Goal: Transaction & Acquisition: Purchase product/service

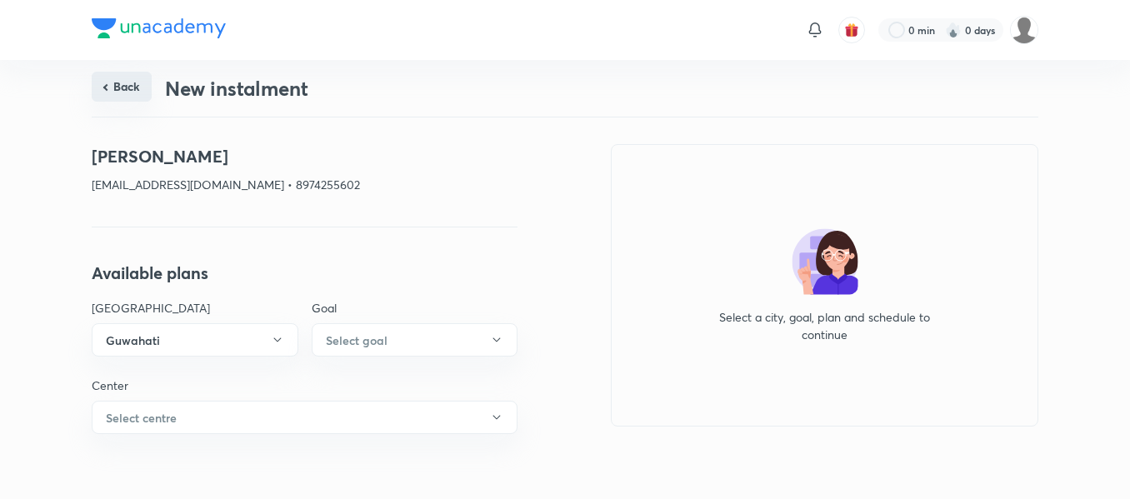
click at [125, 100] on button "Back" at bounding box center [122, 87] width 60 height 30
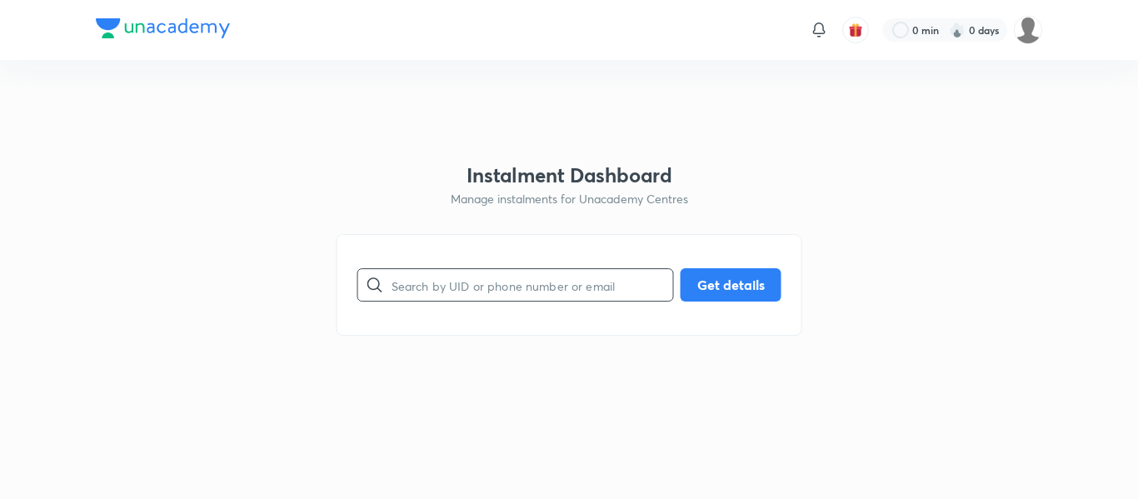
click at [474, 281] on input "text" at bounding box center [533, 285] width 282 height 42
paste input "8129900215"
type input "8129900215"
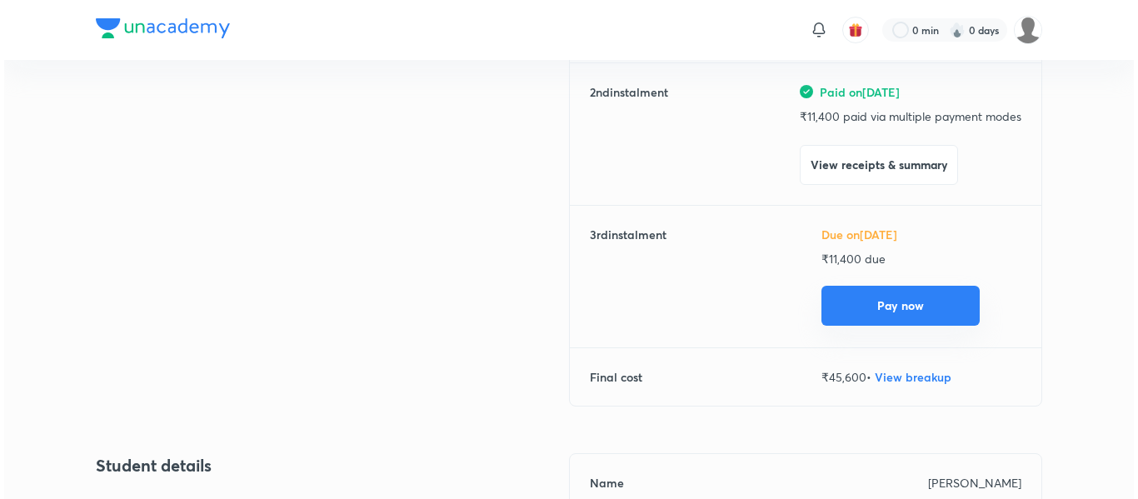
scroll to position [362, 0]
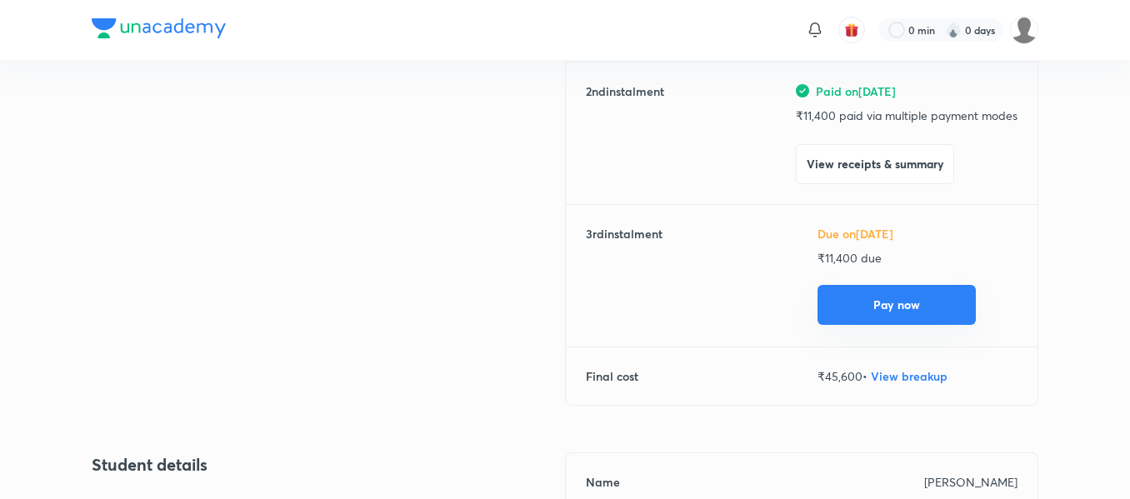
click at [845, 303] on button "Pay now" at bounding box center [896, 305] width 158 height 40
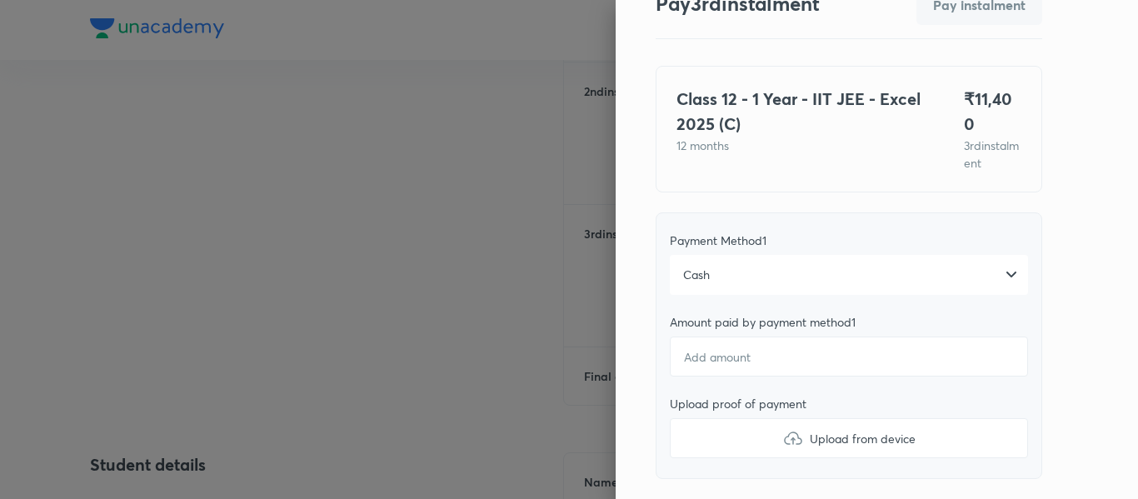
scroll to position [72, 0]
click at [774, 262] on div "Cash" at bounding box center [849, 274] width 358 height 40
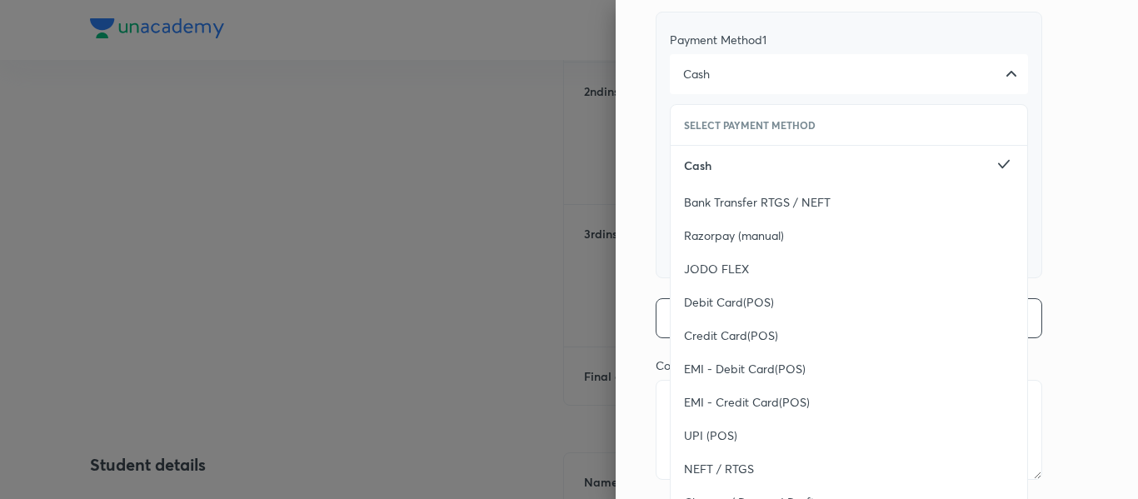
scroll to position [305, 0]
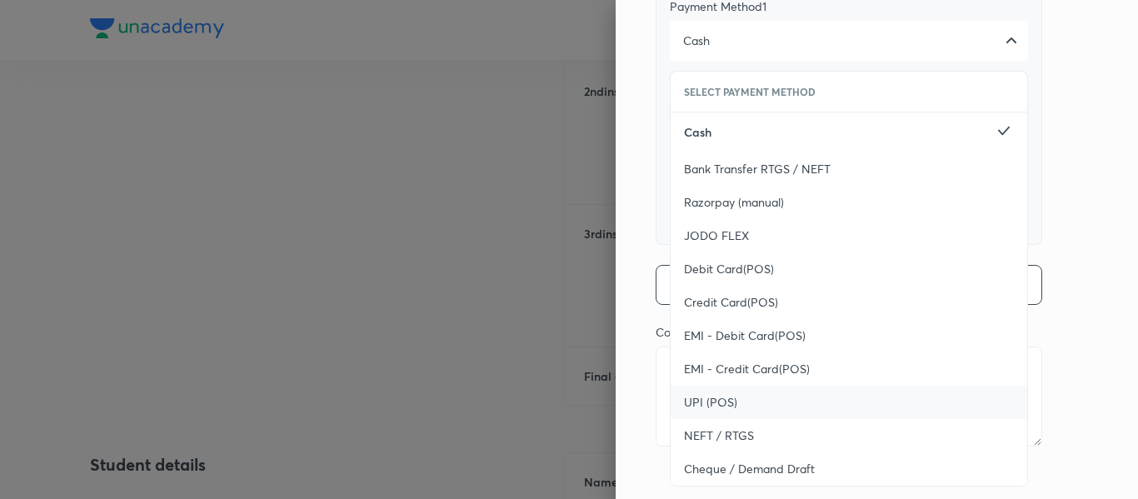
click at [706, 394] on span "UPI (POS)" at bounding box center [710, 402] width 53 height 17
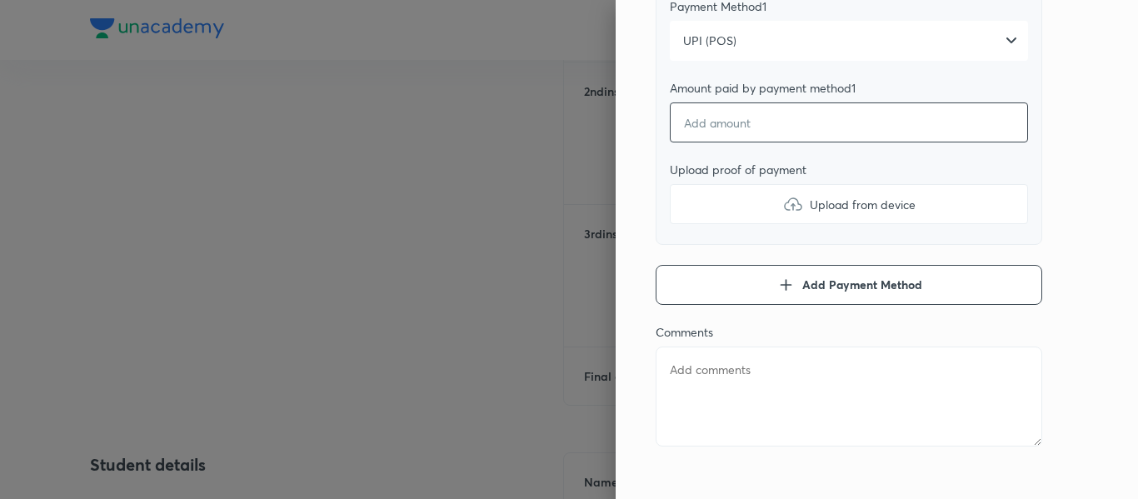
click at [697, 102] on input "number" at bounding box center [849, 122] width 358 height 40
type textarea "x"
type input "4"
type textarea "x"
type input "42"
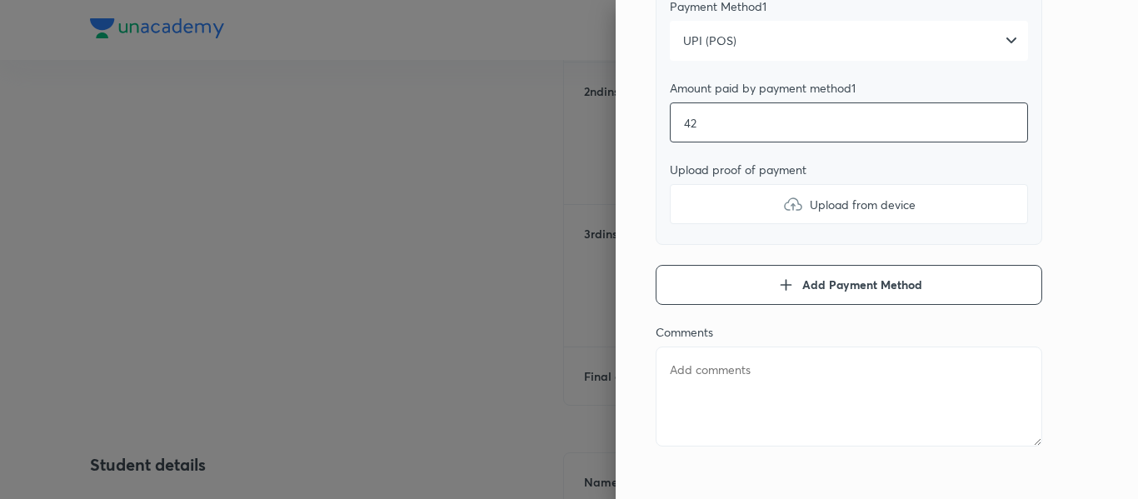
type textarea "x"
type input "420"
type textarea "x"
type input "4200"
type textarea "x"
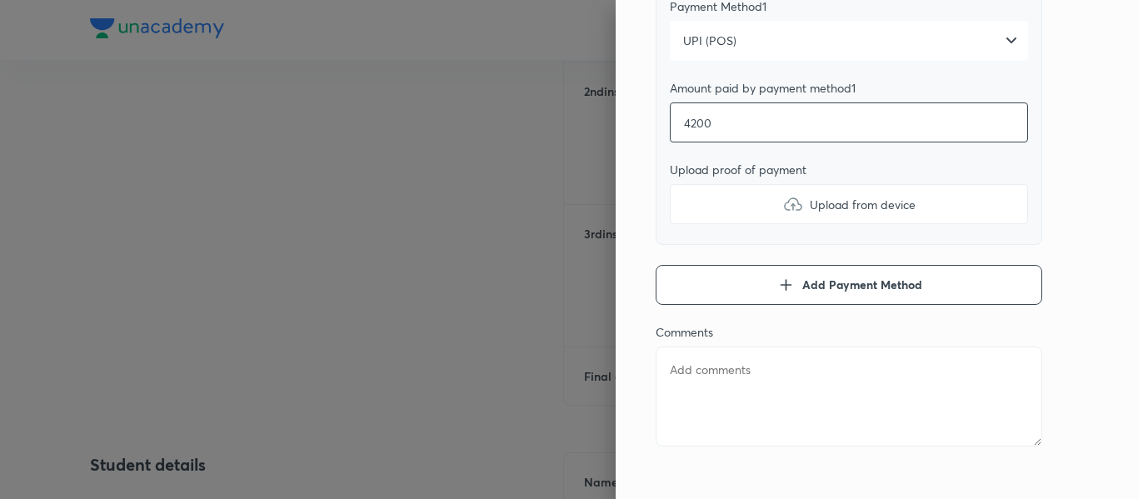
type input "4200"
click at [693, 184] on label "Upload from device" at bounding box center [849, 204] width 358 height 40
click at [0, 0] on input "Upload from device" at bounding box center [0, 0] width 0 height 0
click at [678, 265] on button "Add Payment Method" at bounding box center [849, 285] width 387 height 40
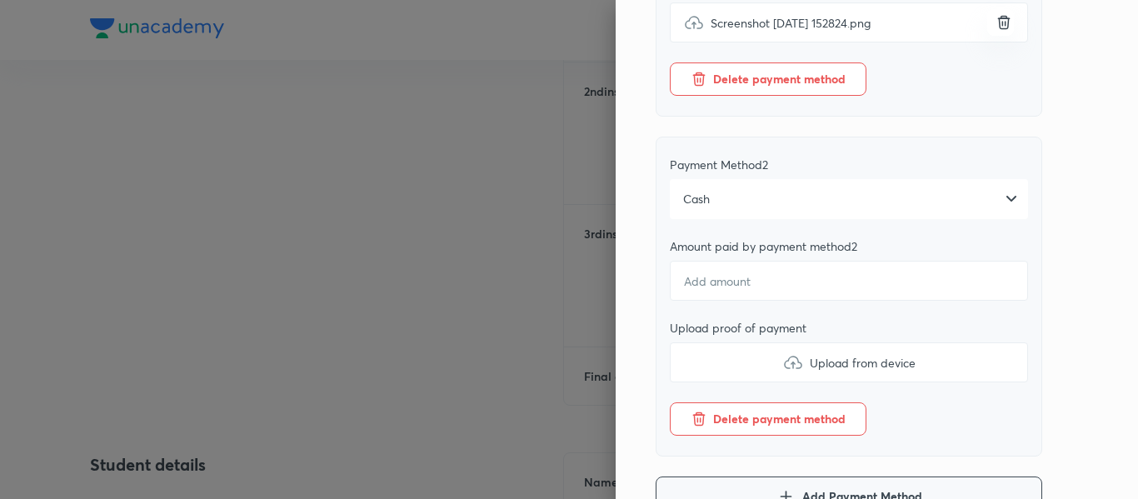
scroll to position [486, 0]
click at [733, 191] on div "Cash" at bounding box center [849, 200] width 358 height 40
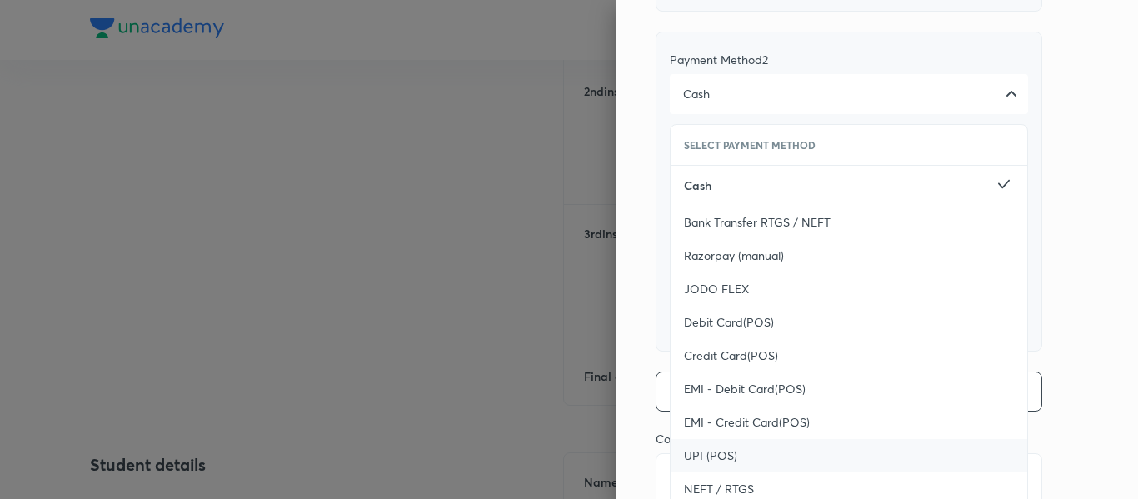
scroll to position [592, 0]
click at [702, 447] on span "UPI (POS)" at bounding box center [710, 455] width 53 height 17
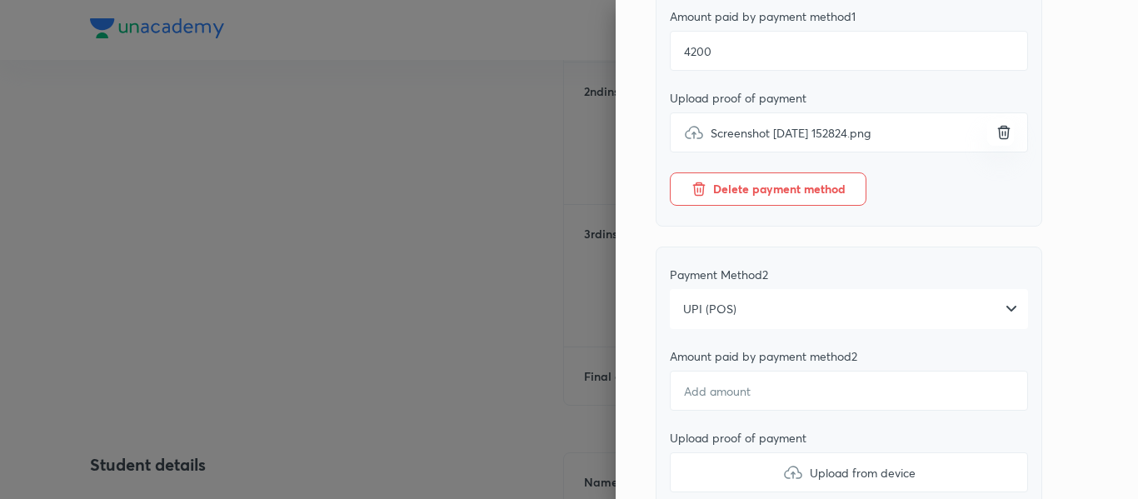
scroll to position [378, 0]
click at [700, 371] on input "number" at bounding box center [849, 389] width 358 height 40
type textarea "x"
type input "7"
type textarea "x"
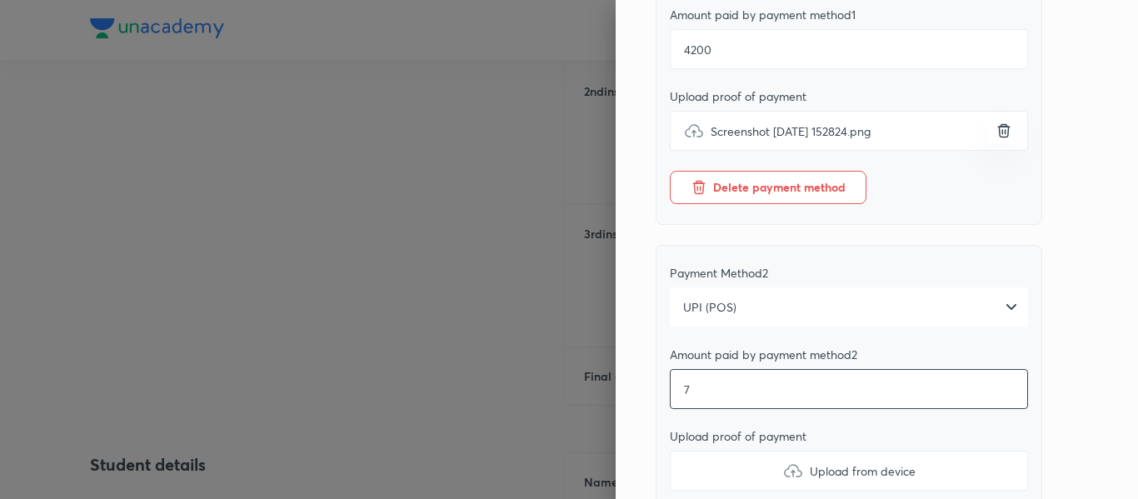
type input "72"
type textarea "x"
type input "720"
type textarea "x"
type input "7200"
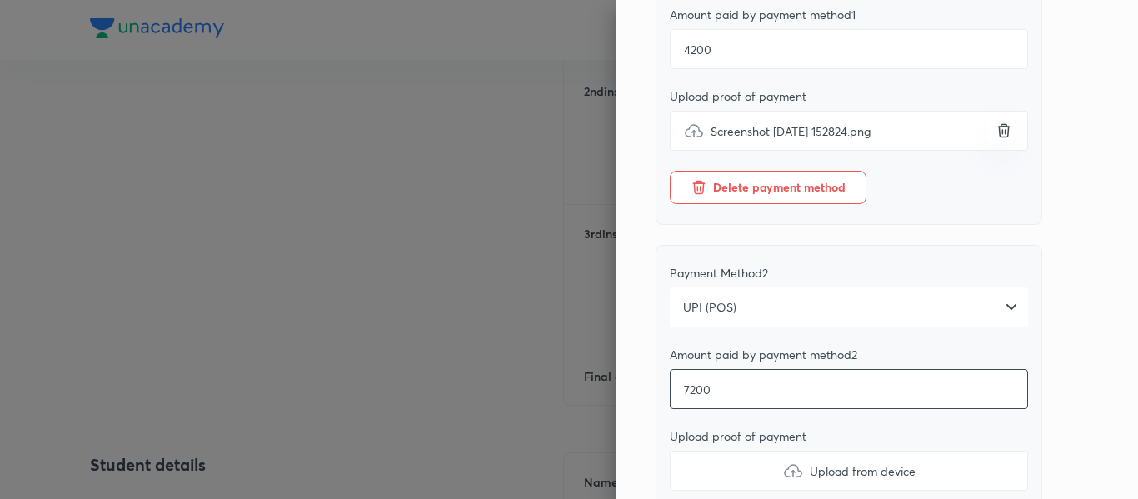
type textarea "x"
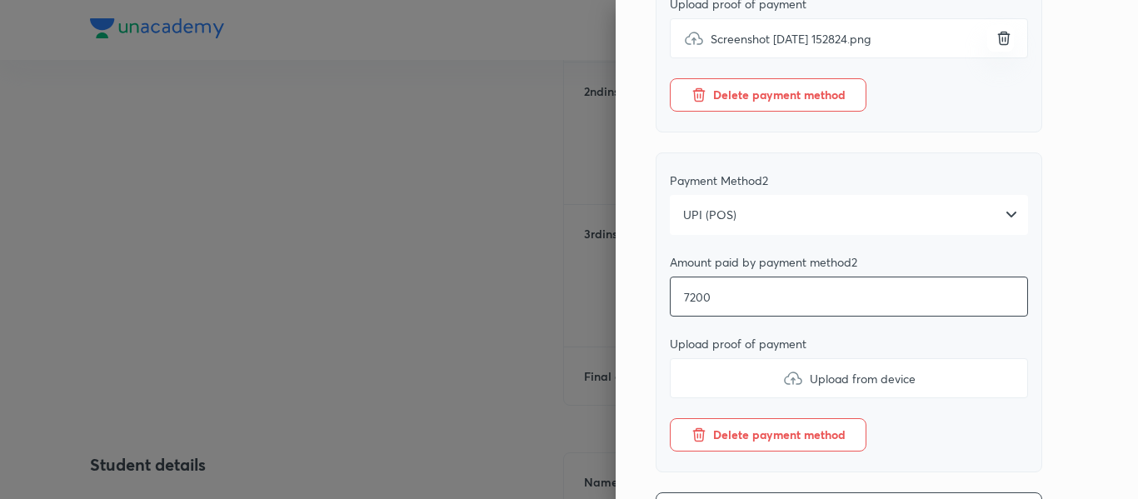
scroll to position [472, 0]
type input "7200"
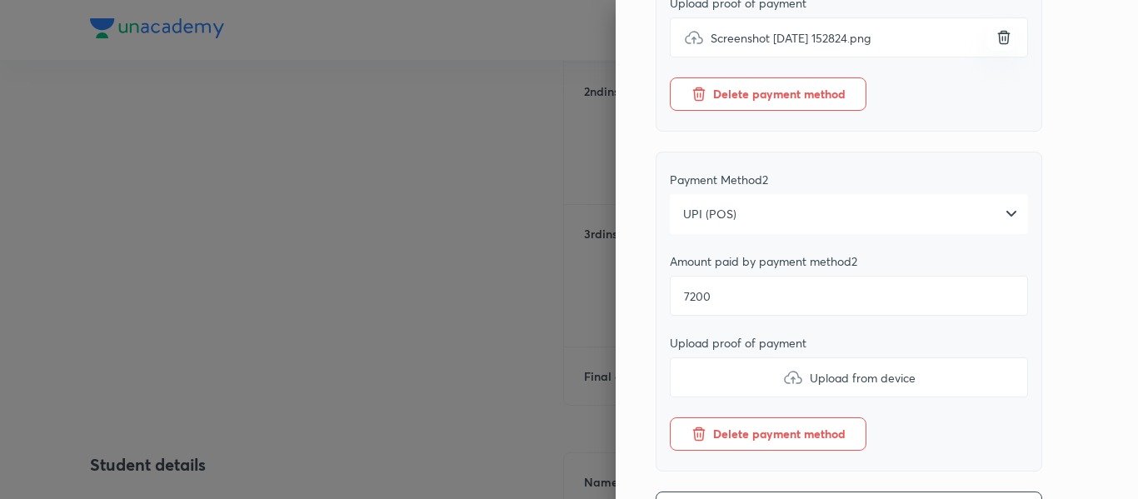
click at [752, 361] on label "Upload from device" at bounding box center [849, 377] width 358 height 40
click at [0, 0] on input "Upload from device" at bounding box center [0, 0] width 0 height 0
type textarea "x"
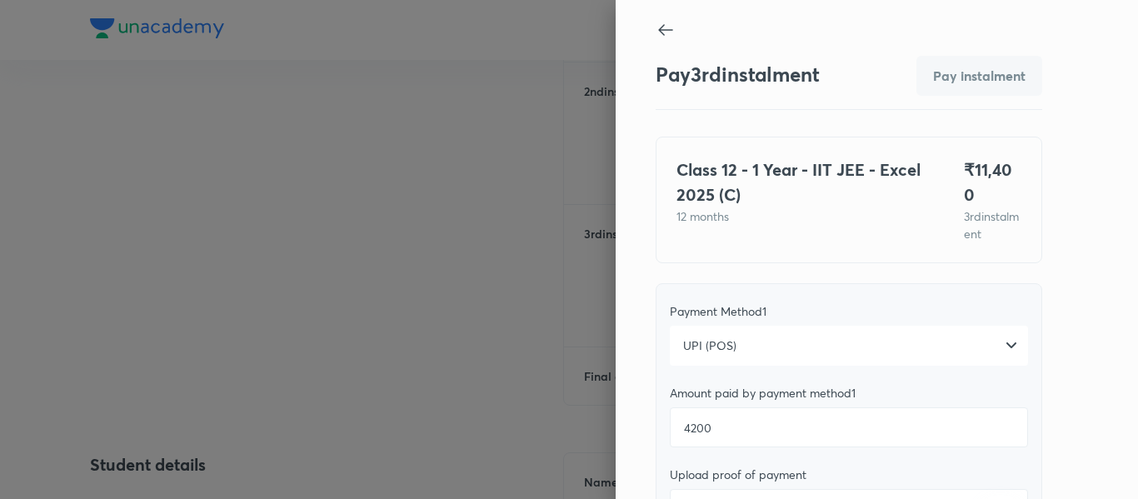
scroll to position [698, 0]
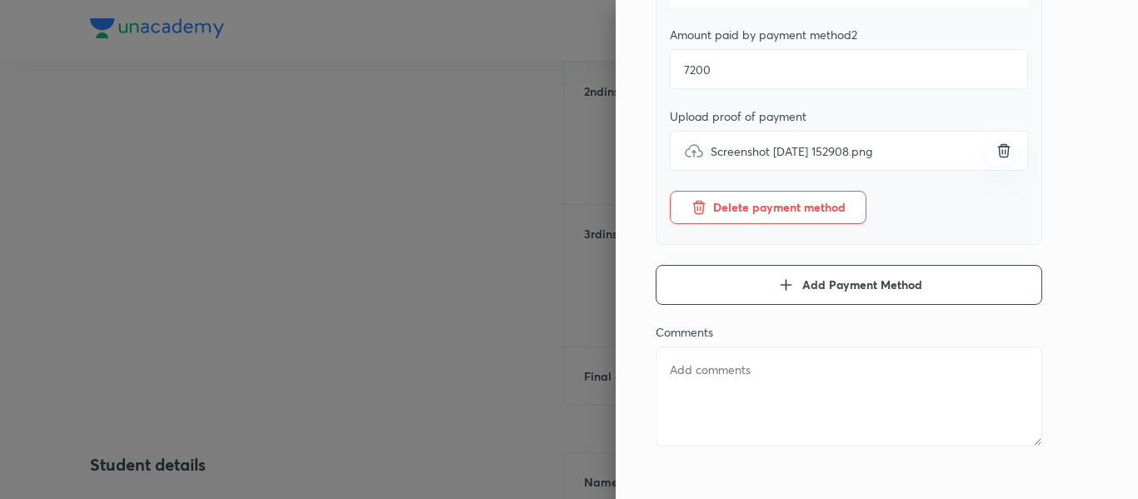
click at [739, 367] on textarea at bounding box center [849, 397] width 387 height 100
type textarea "t"
type textarea "x"
type textarea "th"
type textarea "x"
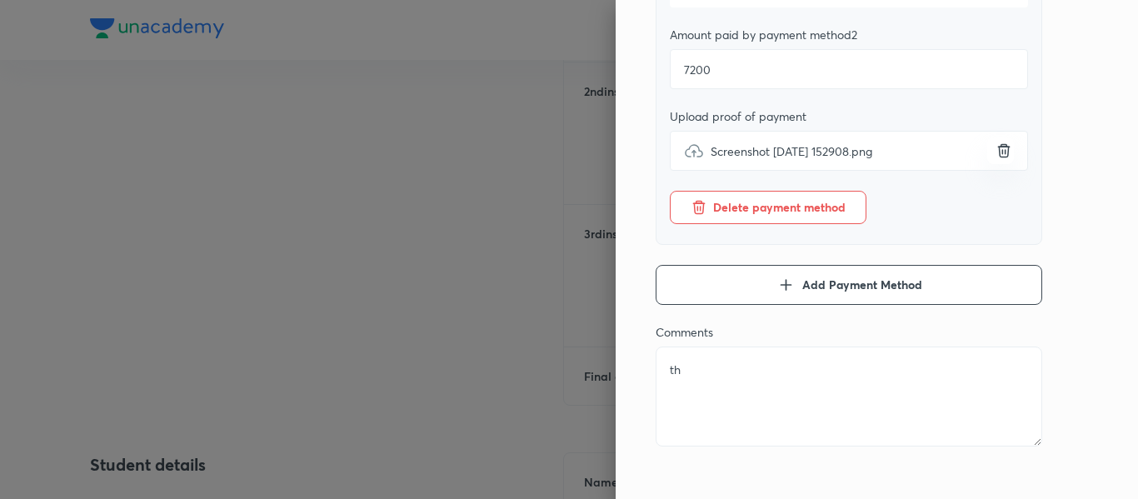
type textarea "thw"
type textarea "x"
type textarea "thwe"
type textarea "x"
type textarea "thwe"
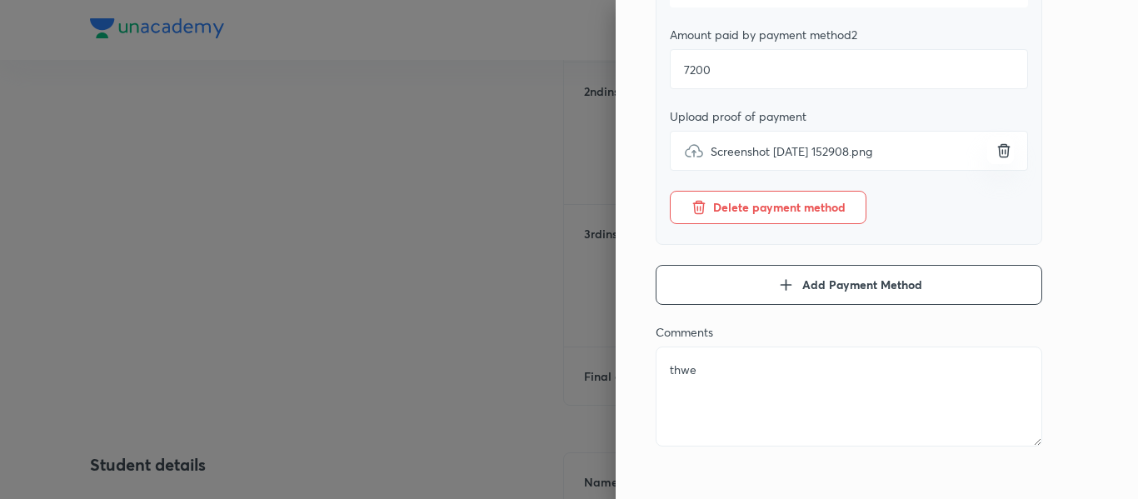
type textarea "x"
type textarea "thwe"
type textarea "x"
type textarea "thw"
type textarea "x"
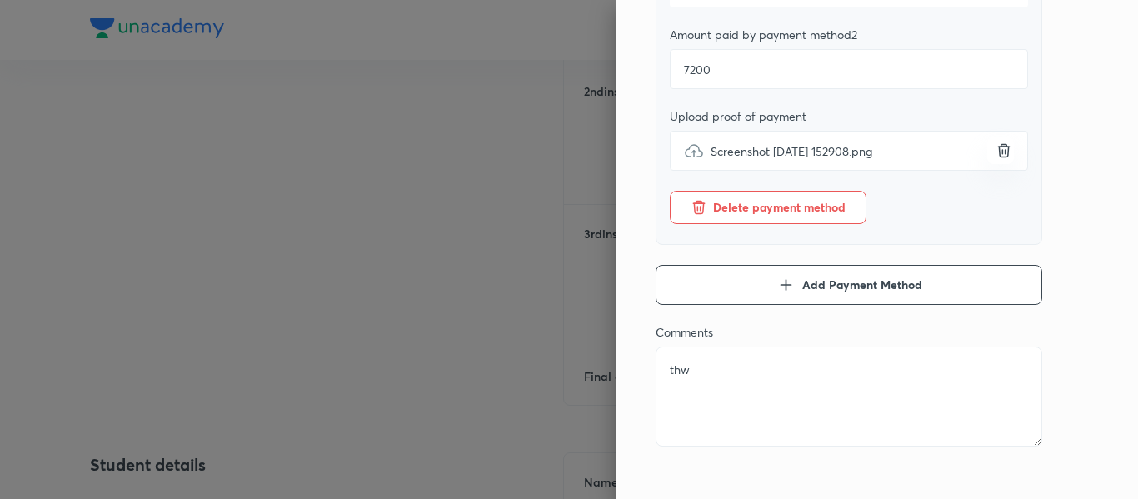
type textarea "th"
type textarea "x"
type textarea "t"
type textarea "x"
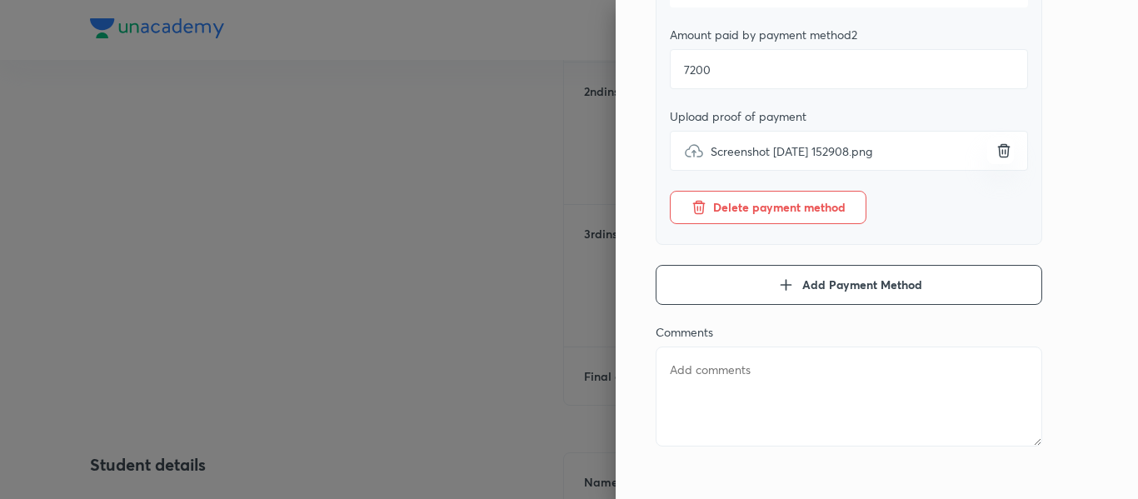
type textarea "4"
type textarea "x"
type textarea "p"
type textarea "x"
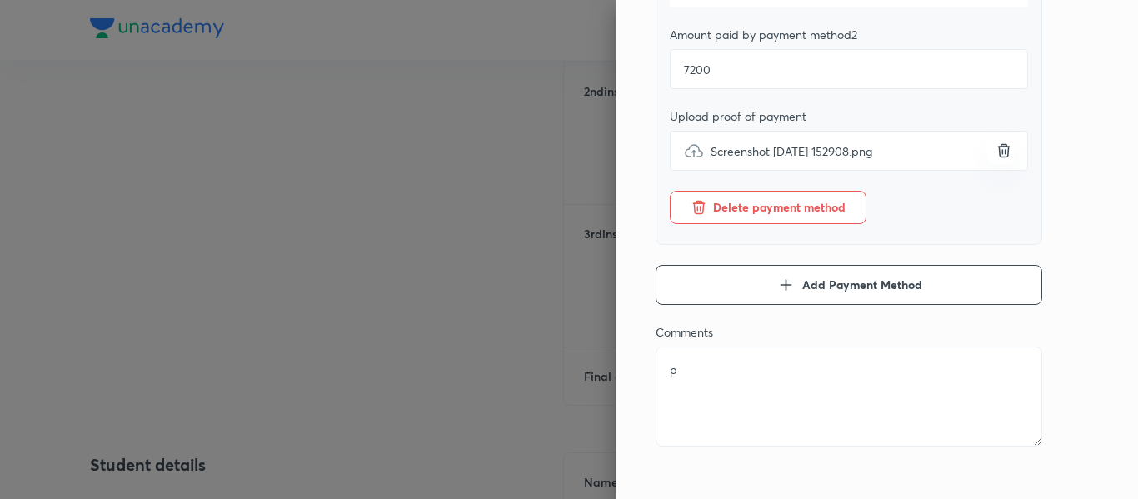
type textarea "pa"
type textarea "x"
type textarea "pay"
type textarea "x"
type textarea "paym"
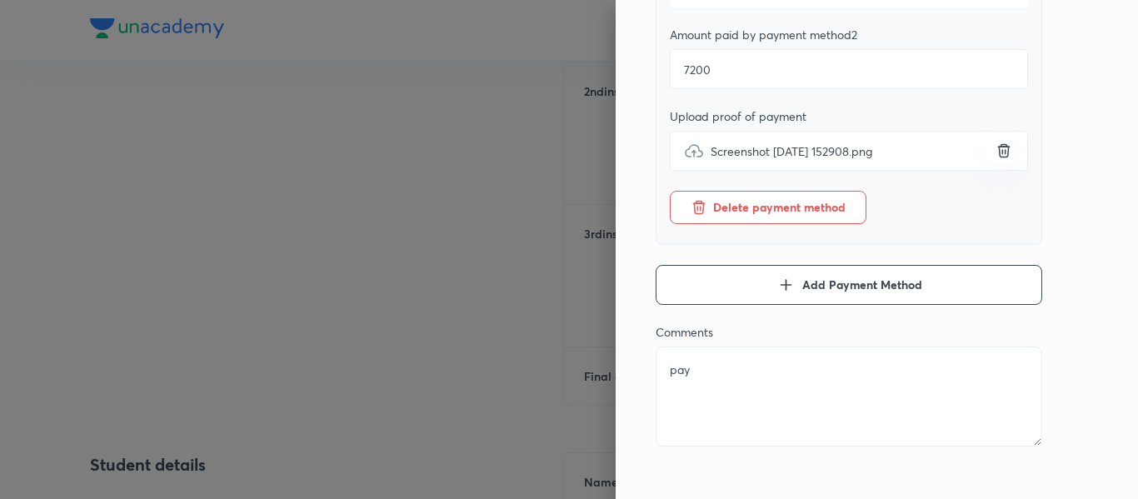
type textarea "x"
type textarea "payme"
type textarea "x"
type textarea "paymen"
type textarea "x"
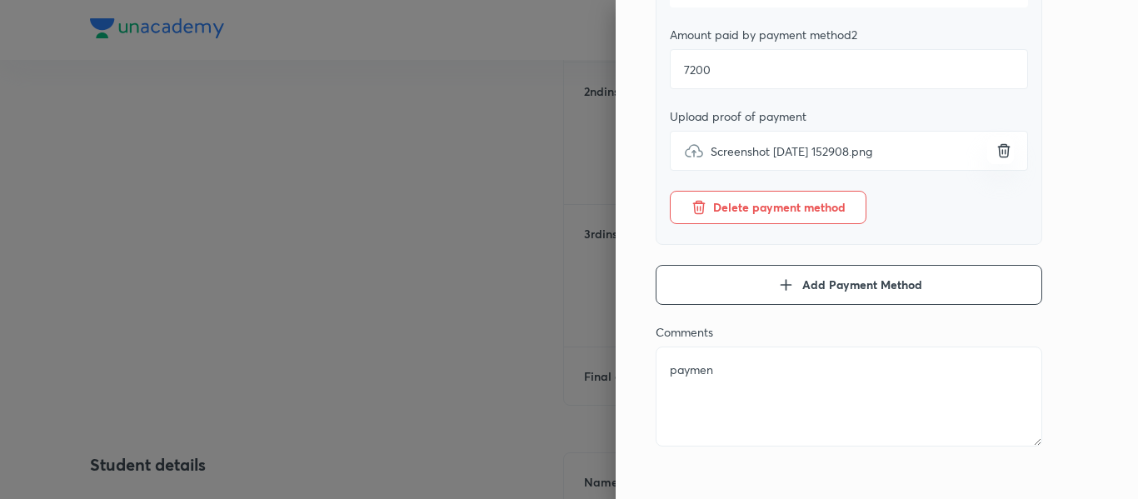
type textarea "payment"
type textarea "x"
type textarea "payment"
type textarea "x"
type textarea "payment m"
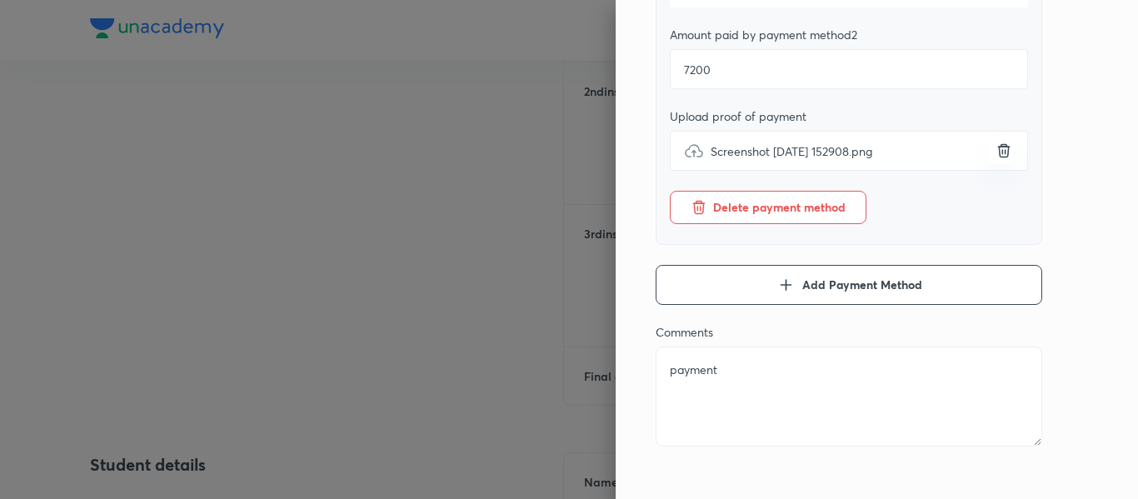
type textarea "x"
type textarea "payment me"
type textarea "x"
type textarea "payment met"
type textarea "x"
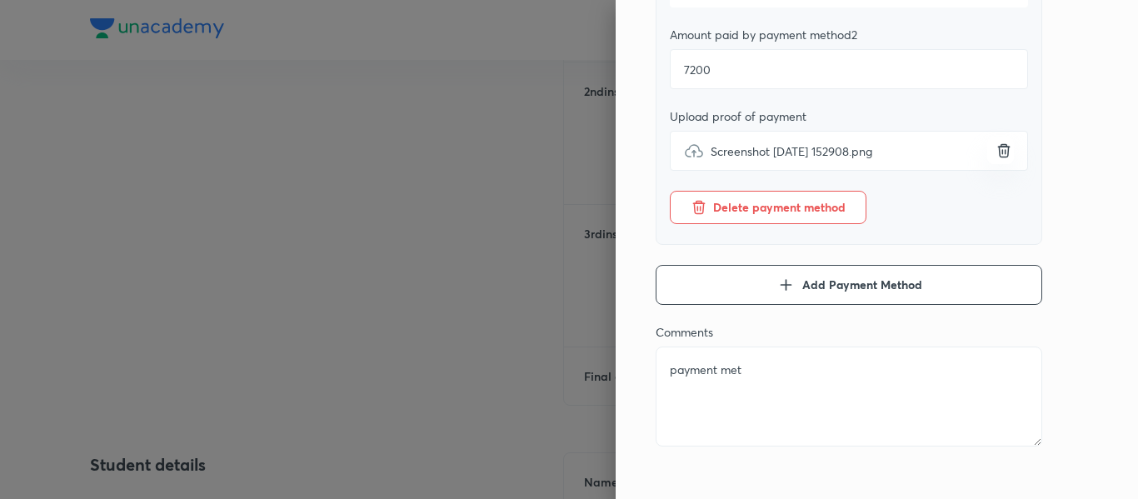
type textarea "payment meth"
type textarea "x"
type textarea "payment metho"
type textarea "x"
type textarea "payment method"
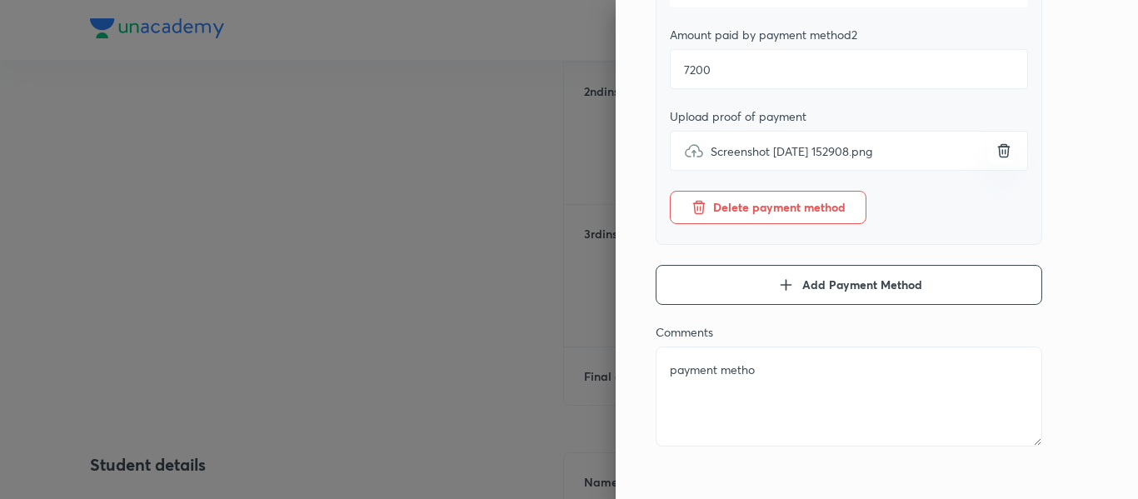
type textarea "x"
type textarea "payment method"
type textarea "x"
type textarea "payment method 1"
type textarea "x"
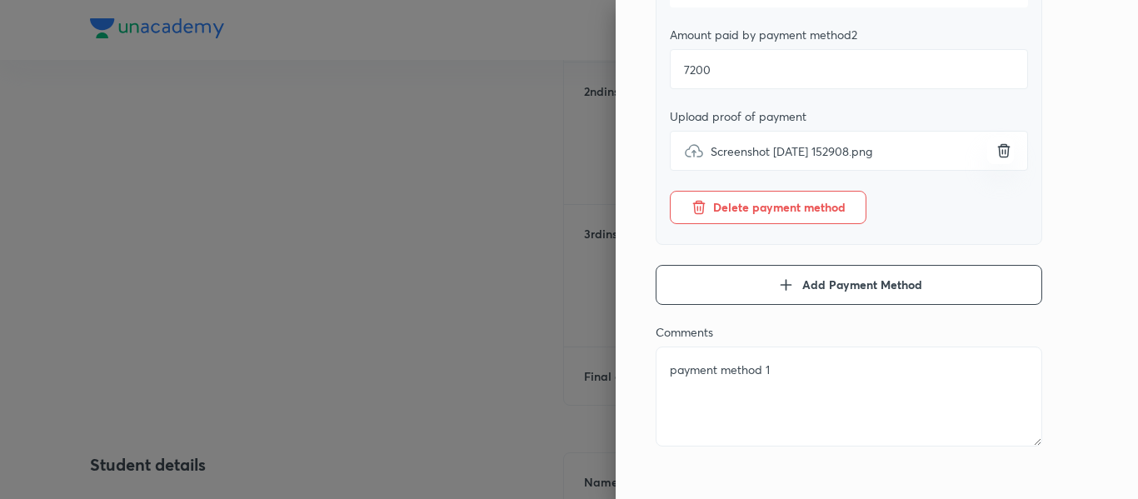
type textarea "payment method 1"
type textarea "x"
type textarea "payment method 1 i"
type textarea "x"
type textarea "payment method 1 is"
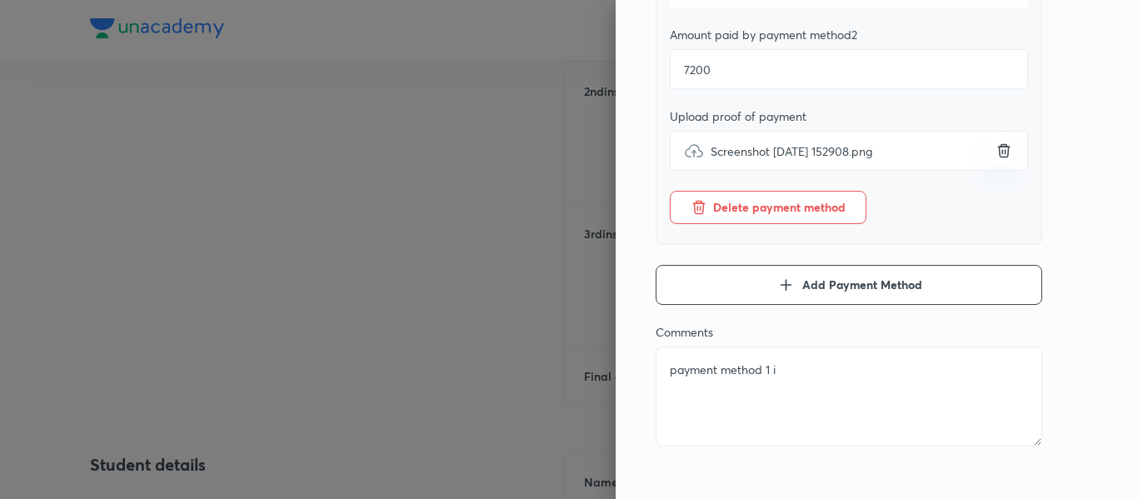
type textarea "x"
type textarea "payment method 1 is"
type textarea "x"
type textarea "payment method 1 is t"
type textarea "x"
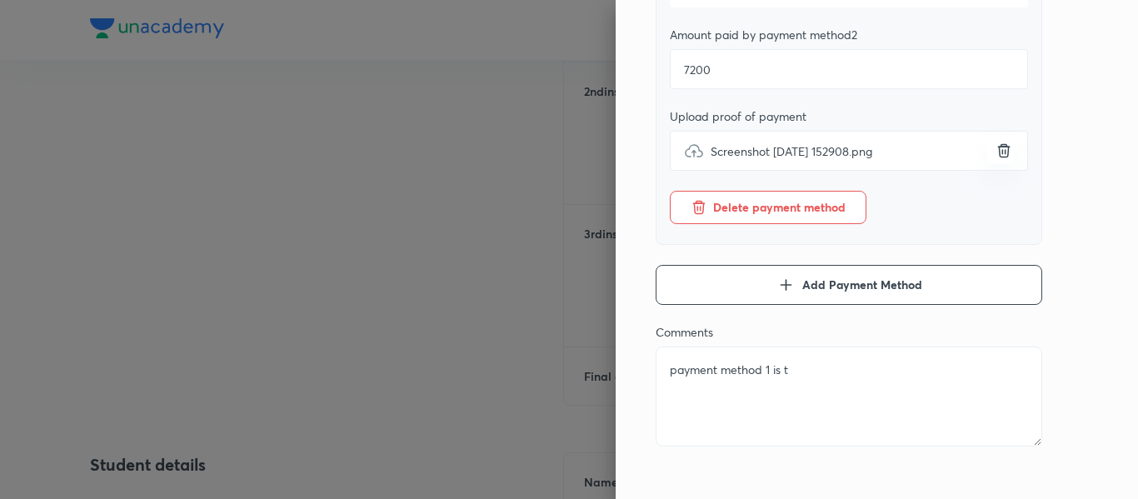
type textarea "payment method 1 is th"
type textarea "x"
type textarea "payment method 1 is the"
type textarea "x"
type textarea "payment method 1 is the"
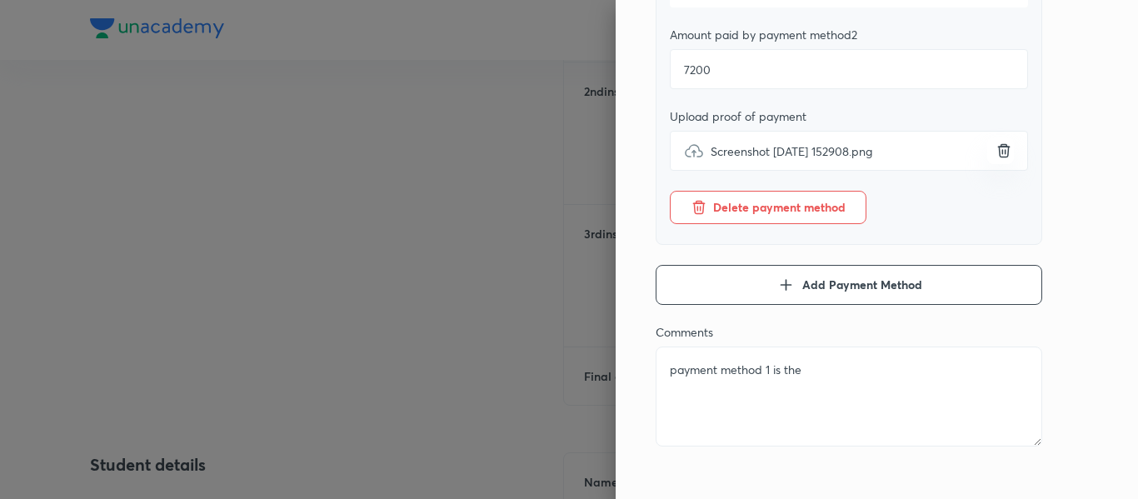
type textarea "x"
type textarea "payment method 1 is the p"
type textarea "x"
type textarea "payment method 1 is the pa"
type textarea "x"
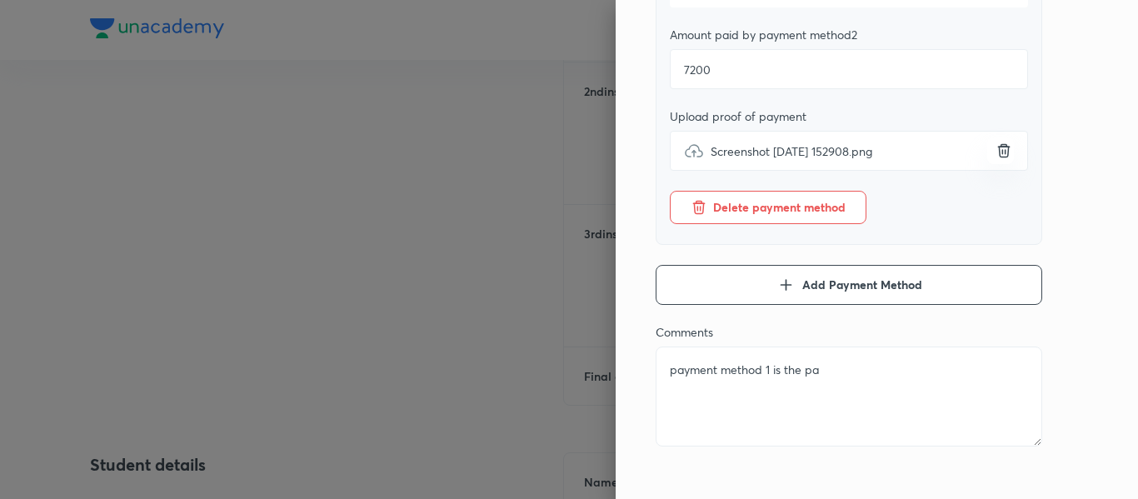
type textarea "payment method 1 is the pay"
type textarea "x"
type textarea "payment method 1 is the paym"
type textarea "x"
type textarea "payment method 1 is the payme"
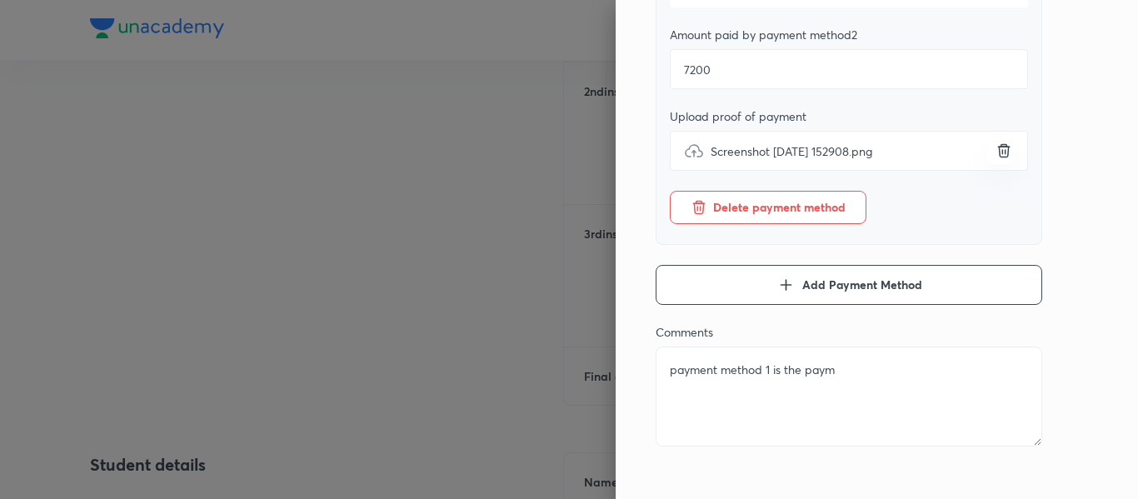
type textarea "x"
type textarea "payment method 1 is the paymen"
type textarea "x"
type textarea "payment method 1 is the payment"
type textarea "x"
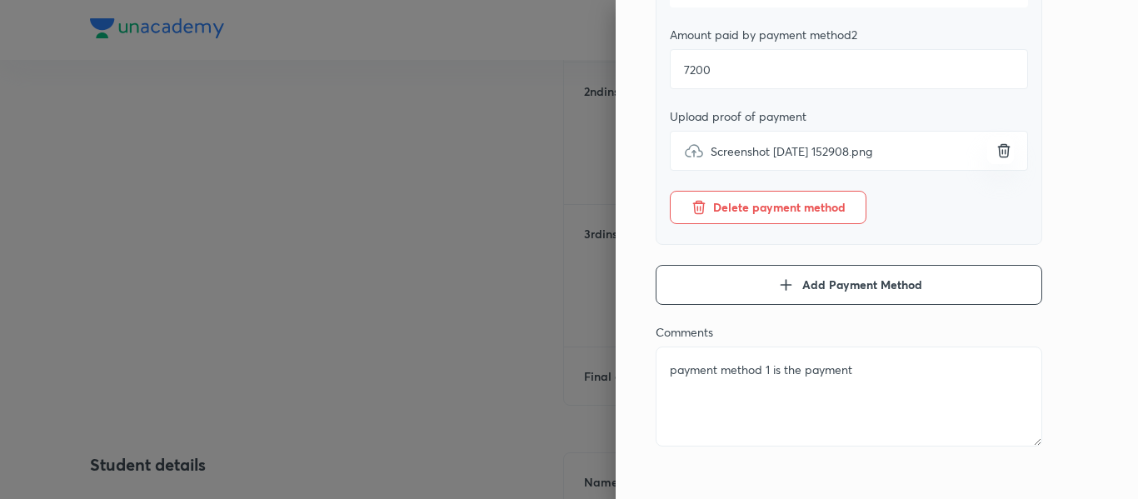
type textarea "payment method 1 is the payment"
type textarea "x"
type textarea "payment method 1 is the payment s"
type textarea "x"
type textarea "payment method 1 is the payment sl"
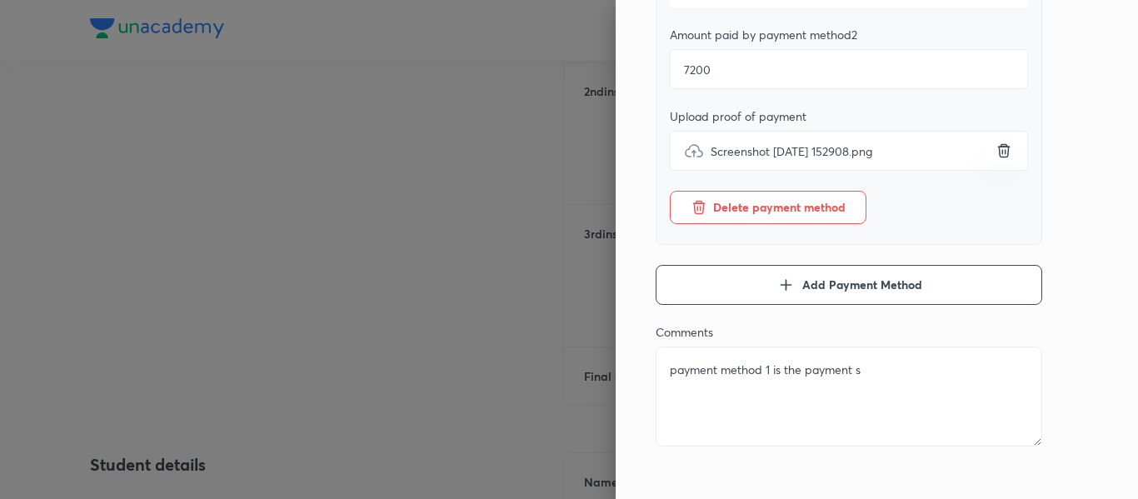
type textarea "x"
type textarea "payment method 1 is the payment sli"
type textarea "x"
type textarea "payment method 1 is the payment slip"
type textarea "x"
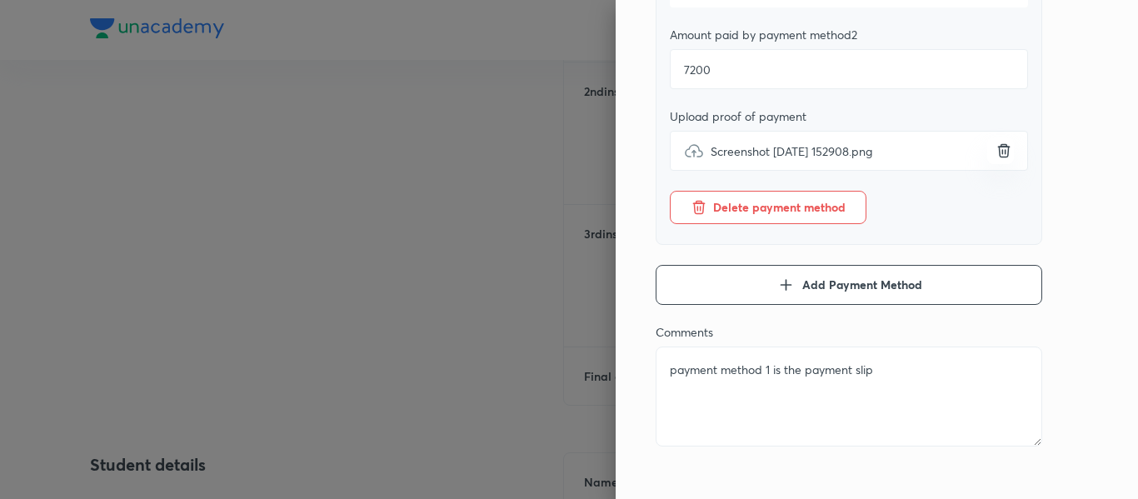
type textarea "payment method 1 is the payment slip"
type textarea "x"
type textarea "payment method 1 is the payment slip f"
type textarea "x"
type textarea "payment method 1 is the payment slip fo"
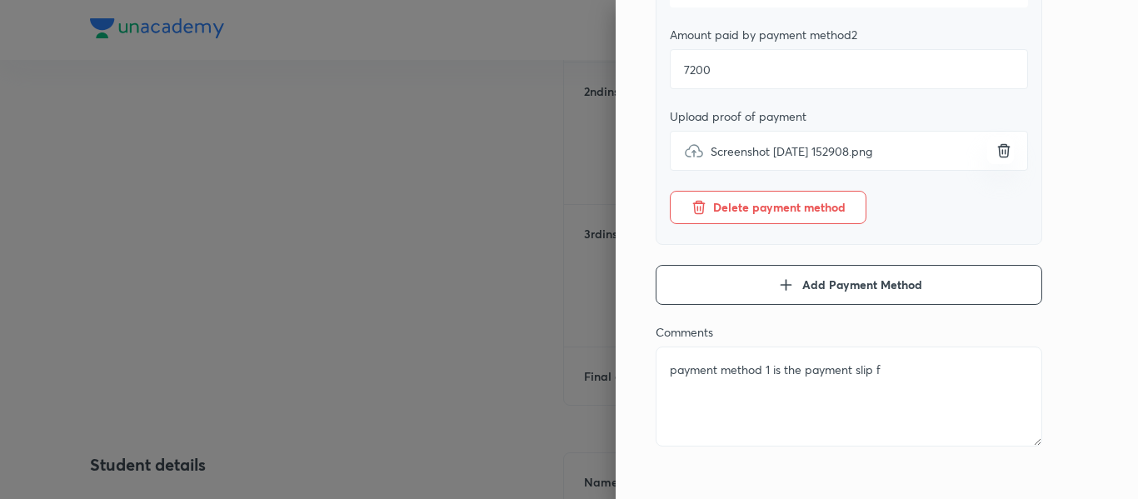
type textarea "x"
type textarea "payment method 1 is the payment slip for"
type textarea "x"
type textarea "payment method 1 is the payment slip for"
type textarea "x"
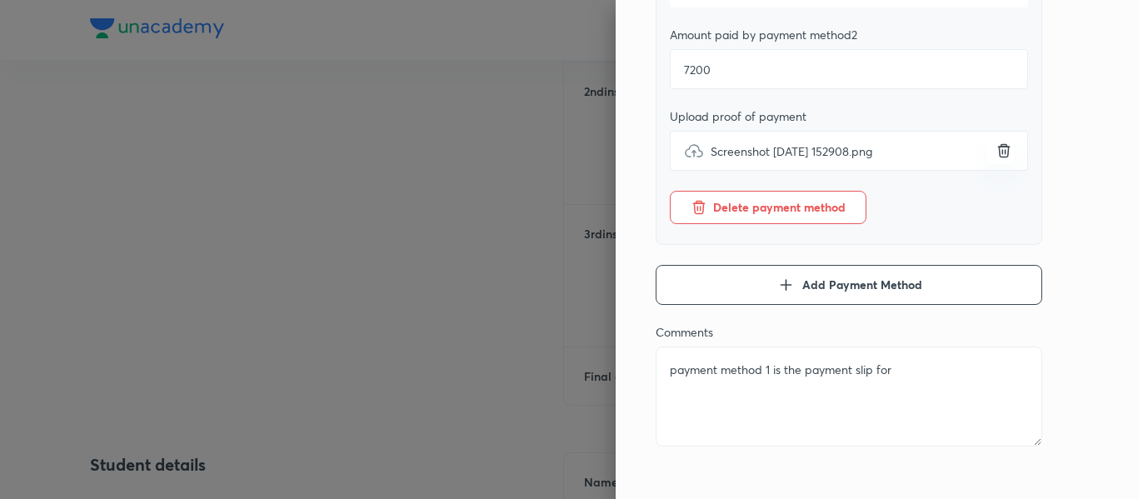
type textarea "payment method 1 is the payment slip for 2"
type textarea "x"
type textarea "payment method 1 is the payment slip for 2n"
type textarea "x"
type textarea "payment method 1 is the payment slip for 2nd"
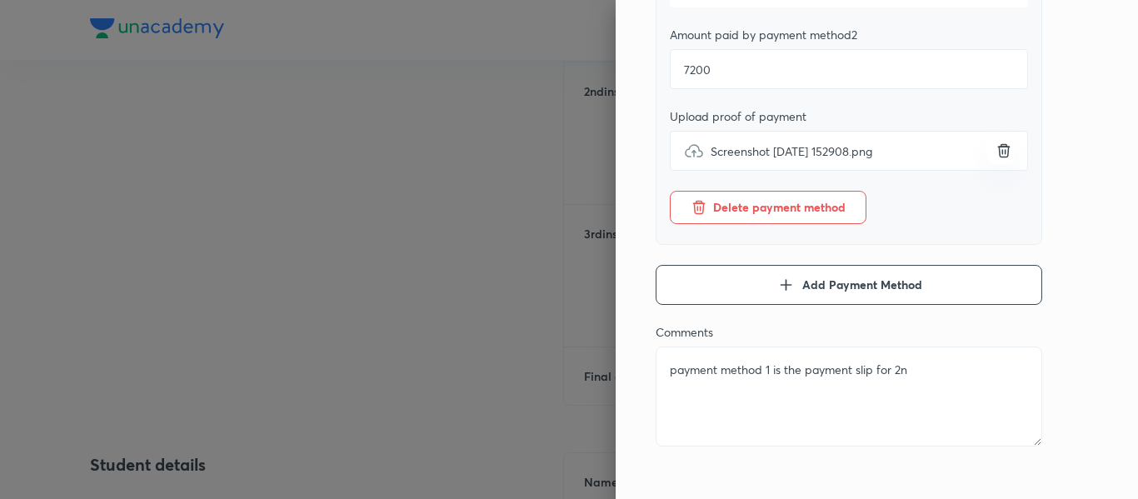
type textarea "x"
type textarea "payment method 1 is the payment slip for 2nd"
type textarea "x"
type textarea "payment method 1 is the payment slip for 2nd a"
type textarea "x"
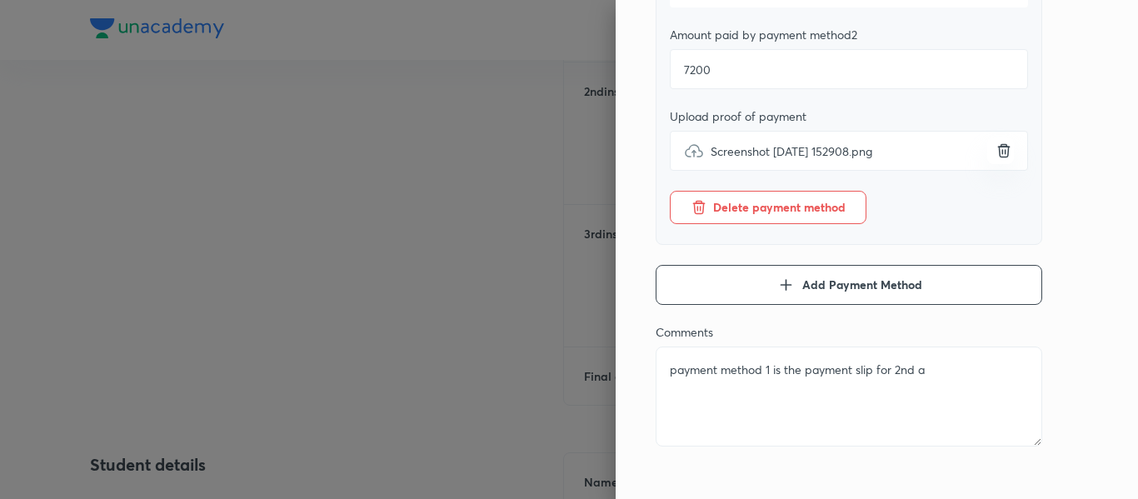
type textarea "payment method 1 is the payment slip for 2nd an"
type textarea "x"
type textarea "payment method 1 is the payment slip for 2nd and"
type textarea "x"
type textarea "payment method 1 is the payment slip for 2nd and"
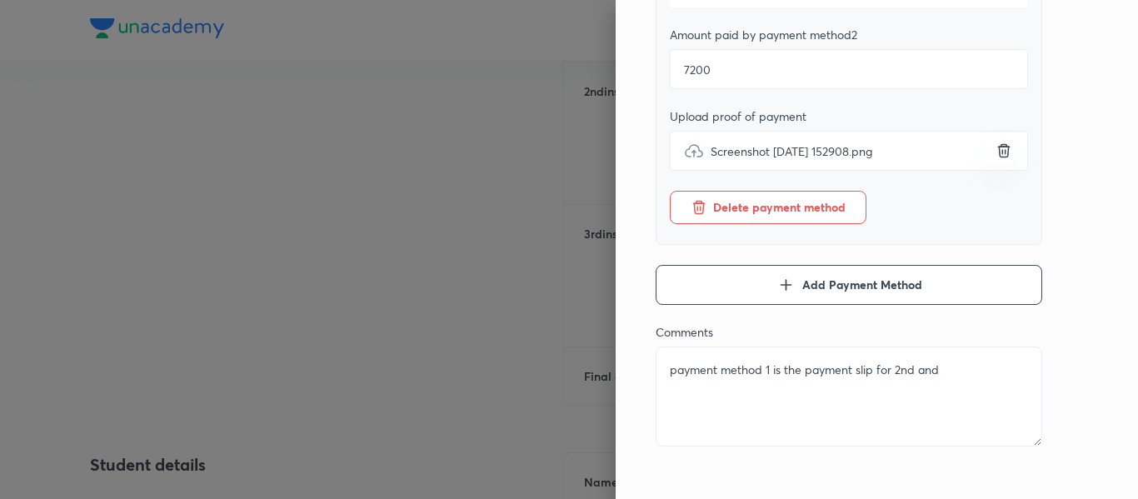
type textarea "x"
type textarea "payment method 1 is the payment slip for 2nd and 3"
type textarea "x"
type textarea "payment method 1 is the payment slip for 2nd and 3r"
type textarea "x"
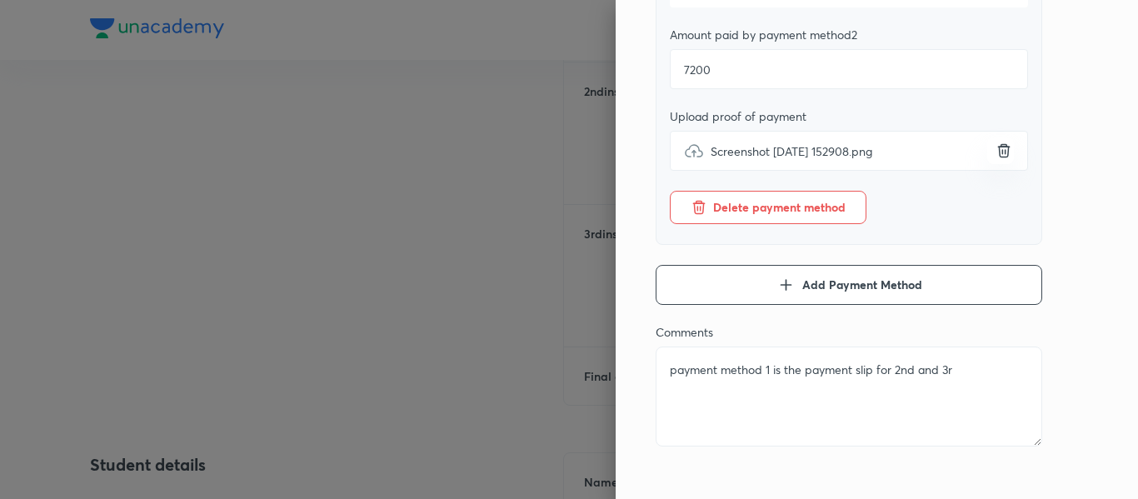
type textarea "payment method 1 is the payment slip for 2nd and 3rd"
type textarea "x"
type textarea "payment method 1 is the payment slip for 2nd and 3rd"
type textarea "x"
type textarea "payment method 1 is the payment slip for 2nd and 3rd i"
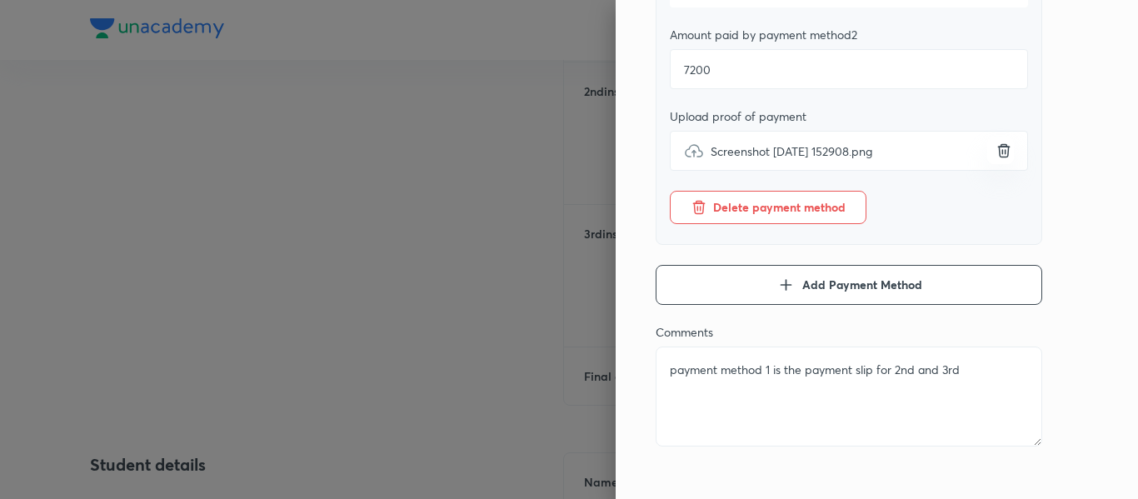
type textarea "x"
type textarea "payment method 1 is the payment slip for 2nd and 3rd in"
type textarea "x"
type textarea "payment method 1 is the payment slip for 2nd and 3rd ins"
type textarea "x"
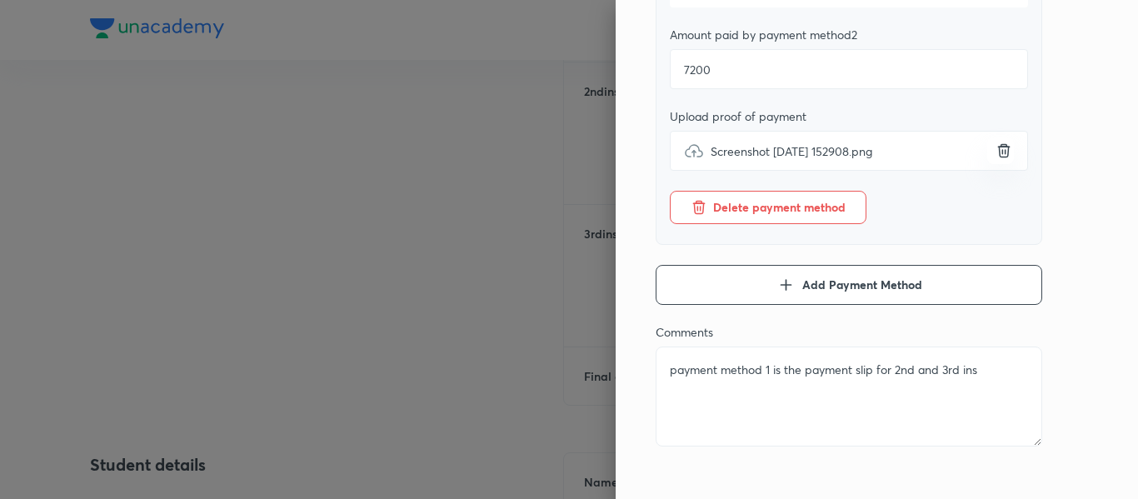
type textarea "payment method 1 is the payment slip for 2nd and 3rd inst"
type textarea "x"
type textarea "payment method 1 is the payment slip for 2nd and 3rd insta"
type textarea "x"
type textarea "payment method 1 is the payment slip for 2nd and 3rd instal"
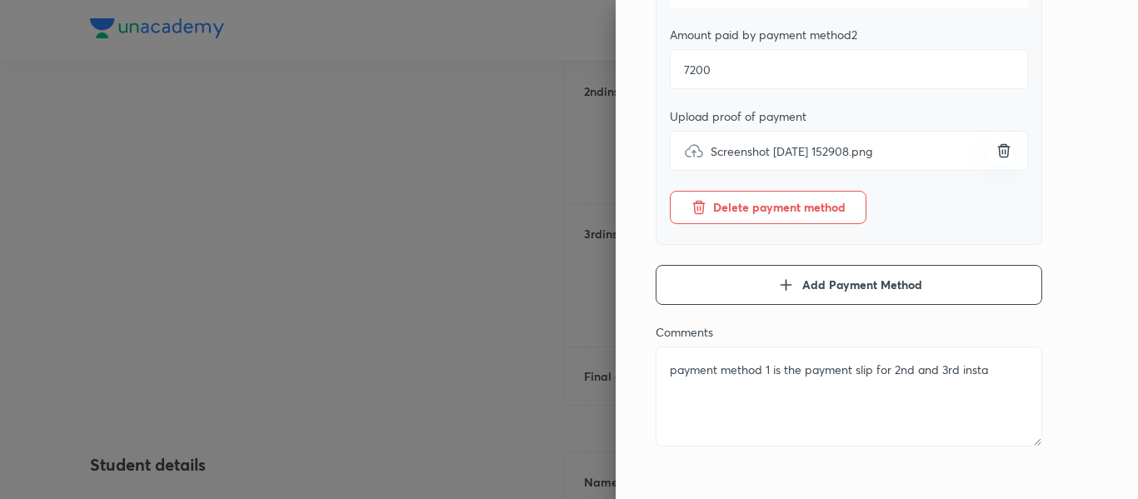
type textarea "x"
type textarea "payment method 1 is the payment slip for 2nd and 3rd install"
type textarea "x"
type textarea "payment method 1 is the payment slip for 2nd and 3rd installm"
type textarea "x"
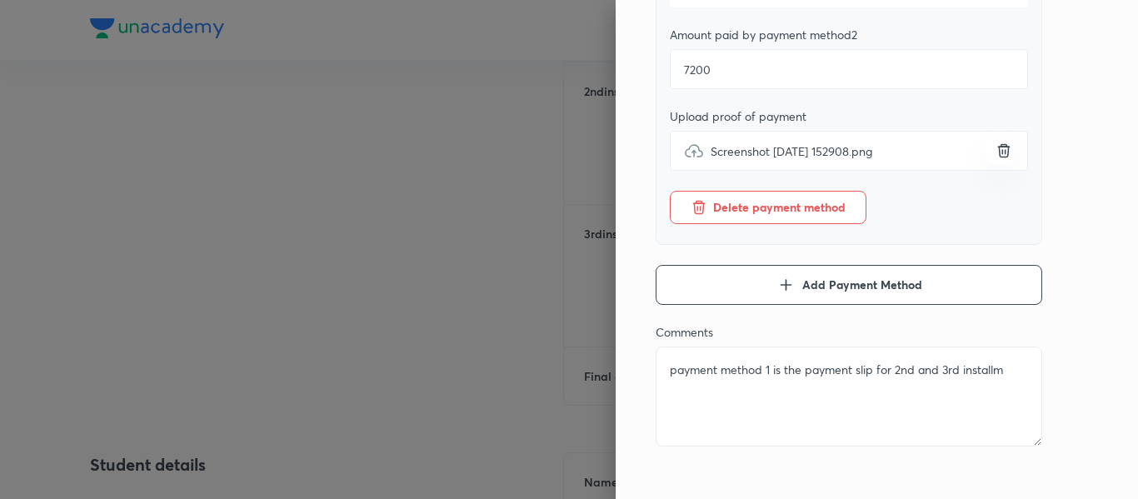
type textarea "payment method 1 is the payment slip for 2nd and 3rd installme"
type textarea "x"
type textarea "payment method 1 is the payment slip for 2nd and 3rd installmen"
type textarea "x"
type textarea "payment method 1 is the payment slip for 2nd and 3rd installment"
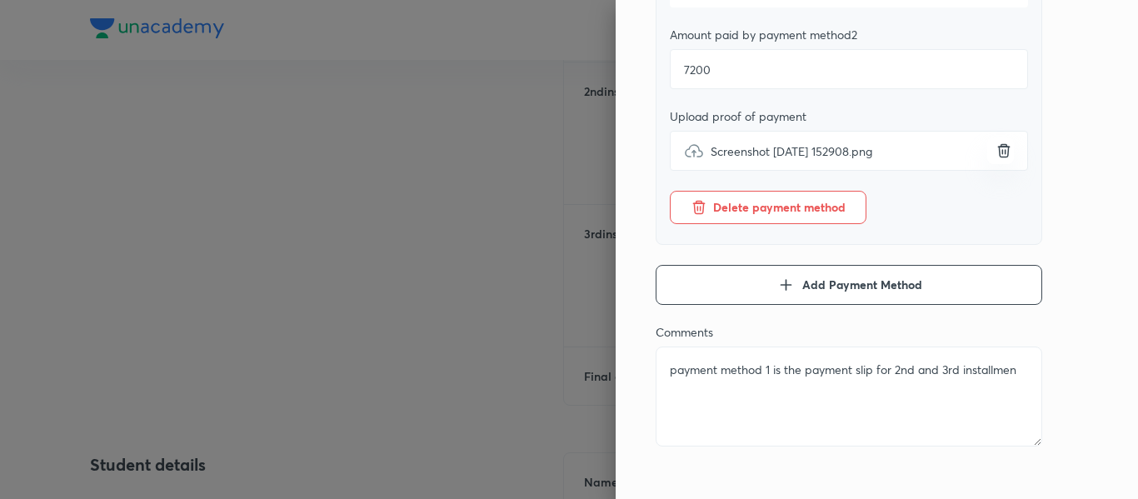
type textarea "x"
type textarea "payment method 1 is the payment slip for 2nd and 3rd installment"
type textarea "x"
type textarea "payment method 1 is the payment slip for 2nd and 3rd installment a"
type textarea "x"
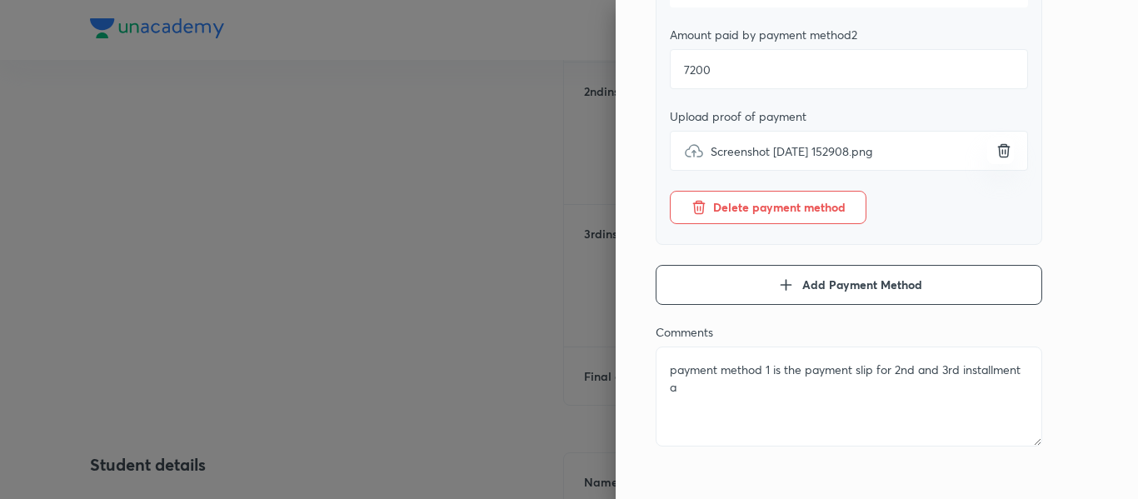
type textarea "payment method 1 is the payment slip for 2nd and 3rd installment an"
type textarea "x"
type textarea "payment method 1 is the payment slip for 2nd and 3rd installment and"
type textarea "x"
type textarea "payment method 1 is the payment slip for 2nd and 3rd installment and"
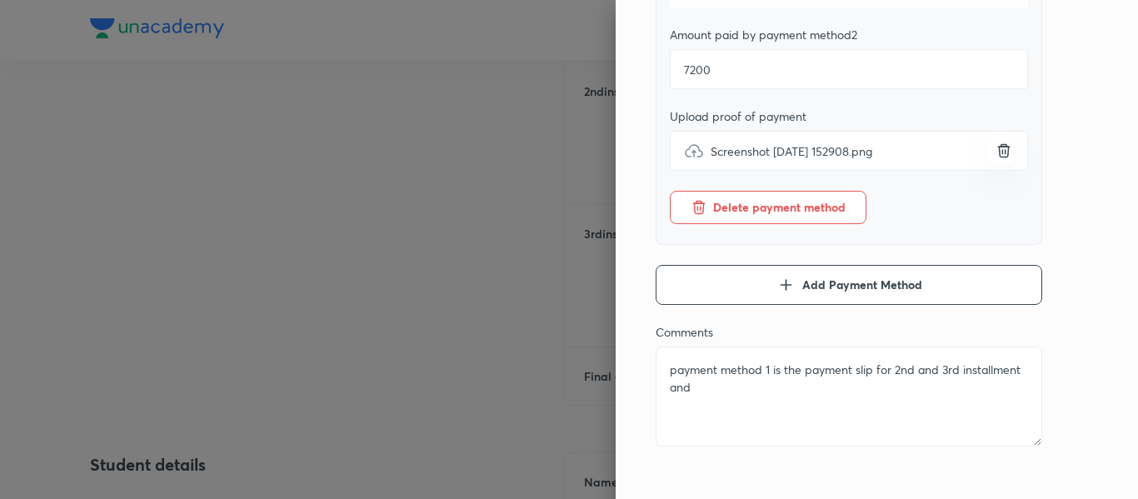
type textarea "x"
type textarea "payment method 1 is the payment slip for 2nd and 3rd installment and 2"
type textarea "x"
type textarea "payment method 1 is the payment slip for 2nd and 3rd installment and 2n"
type textarea "x"
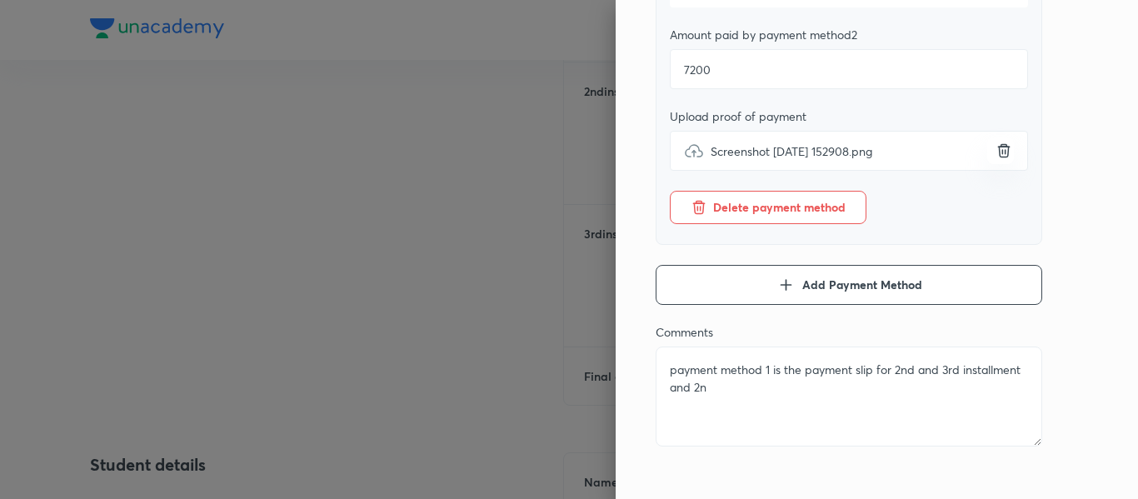
type textarea "payment method 1 is the payment slip for 2nd and 3rd installment and 2nd"
type textarea "x"
type textarea "payment method 1 is the payment slip for 2nd and 3rd installment and 2nd"
type textarea "x"
type textarea "payment method 1 is the payment slip for 2nd and 3rd installment and 2nd p"
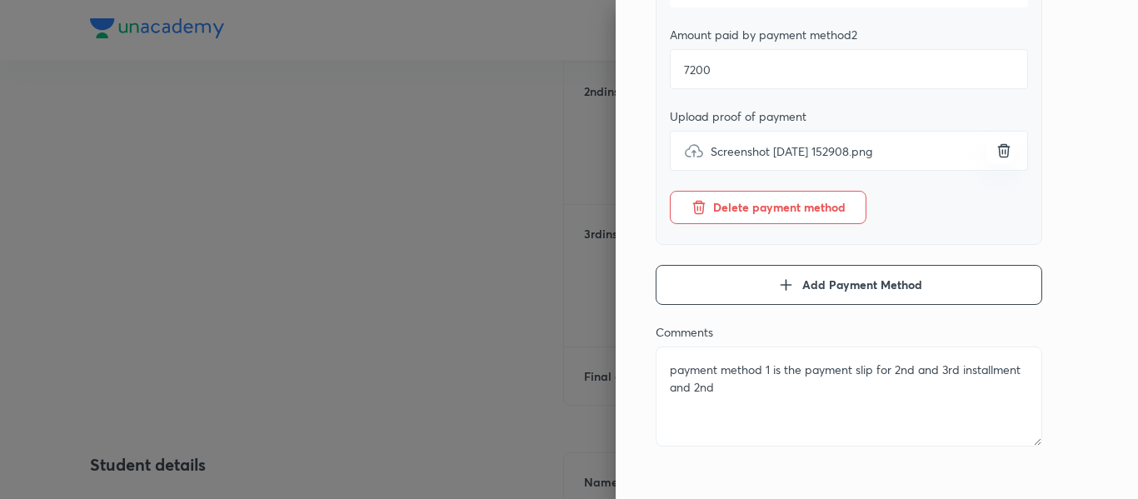
type textarea "x"
type textarea "payment method 1 is the payment slip for 2nd and 3rd installment and 2nd pa"
type textarea "x"
type textarea "payment method 1 is the payment slip for 2nd and 3rd installment and 2nd pay"
type textarea "x"
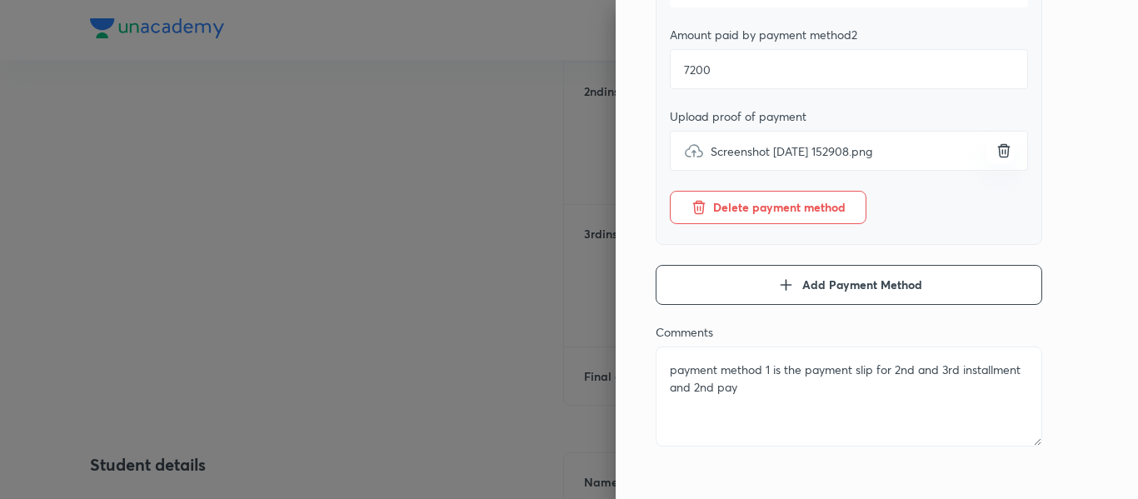
type textarea "payment method 1 is the payment slip for 2nd and 3rd installment and 2nd paym"
type textarea "x"
click at [784, 385] on textarea "payment method 1 is the payment slip for 2nd and 3rd installment and 2nd paymen…" at bounding box center [849, 397] width 387 height 100
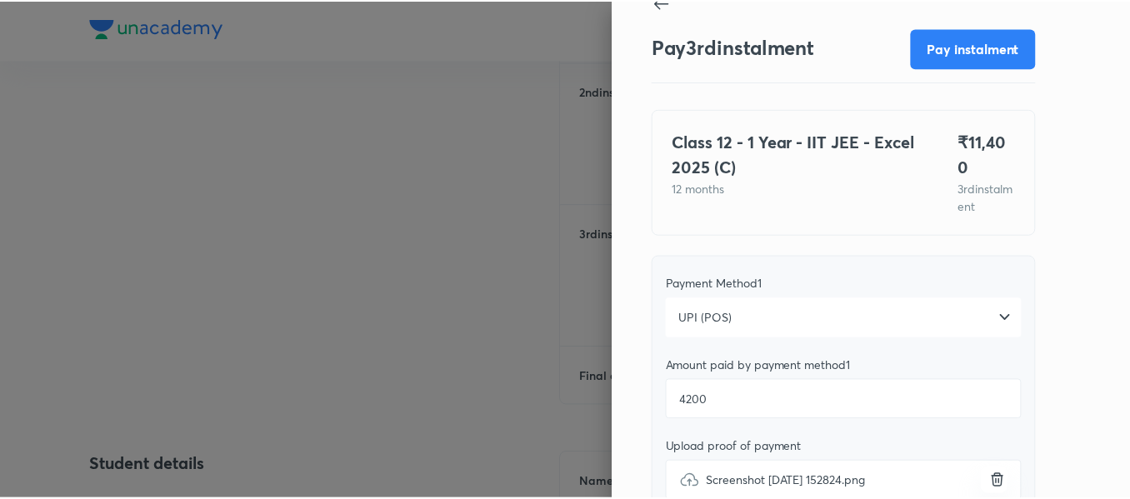
scroll to position [0, 0]
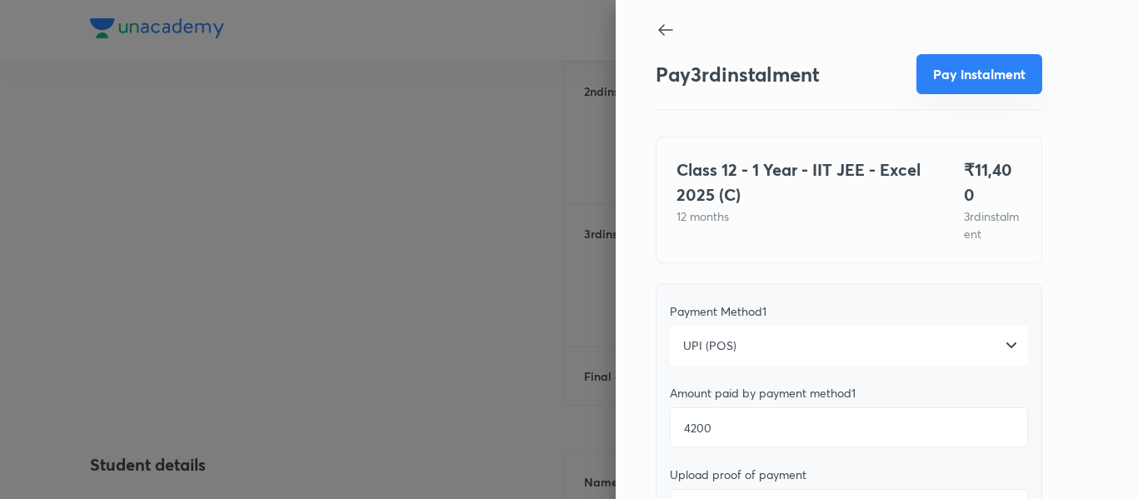
click at [933, 87] on button "Pay instalment" at bounding box center [979, 74] width 126 height 40
